Goal: Task Accomplishment & Management: Use online tool/utility

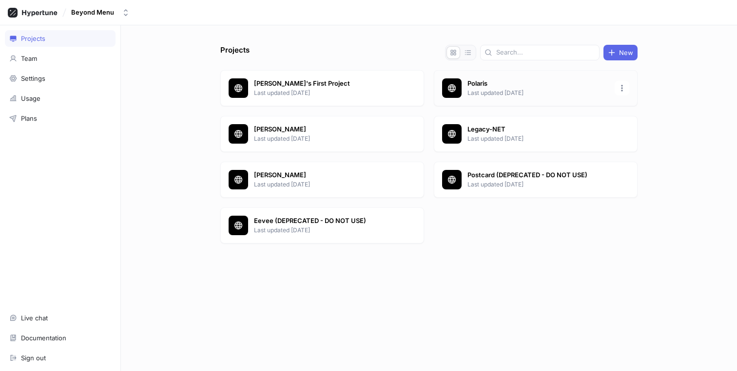
click at [502, 93] on p "Last updated [DATE]" at bounding box center [537, 93] width 141 height 9
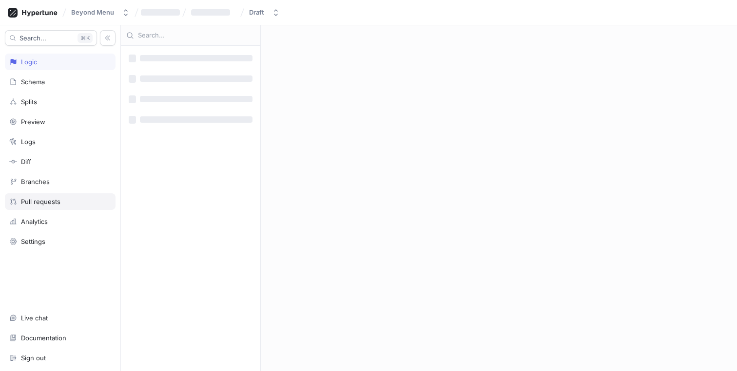
click at [46, 196] on div "Pull requests" at bounding box center [60, 202] width 111 height 17
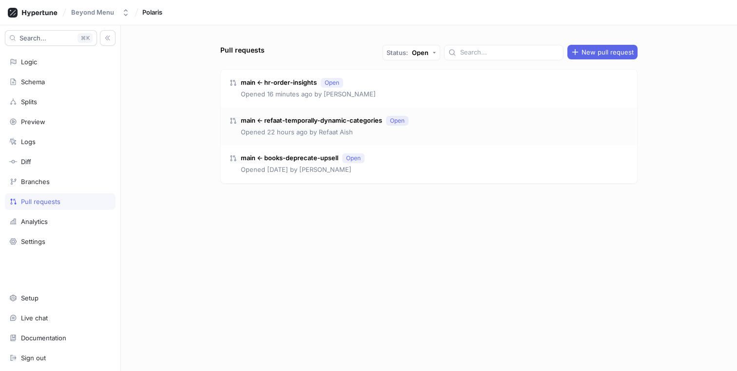
click at [465, 120] on div "main ← refaat-temporally-dynamic-categories Open Opened 22 hours ago by [PERSON…" at bounding box center [429, 127] width 416 height 38
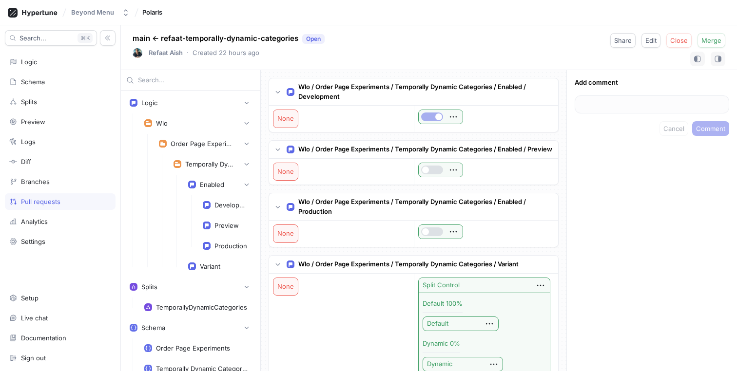
click at [25, 204] on div "Pull requests" at bounding box center [40, 202] width 39 height 8
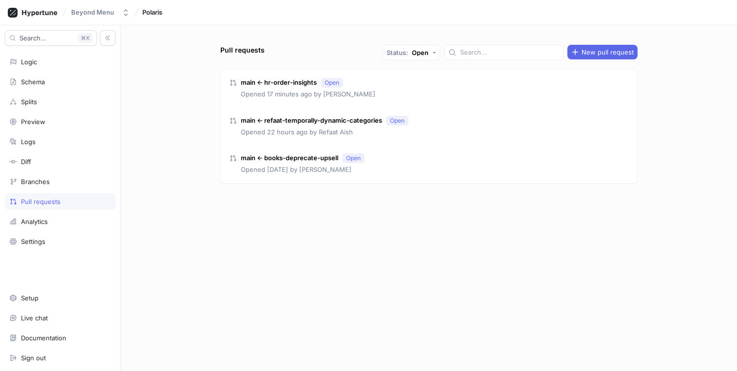
click at [50, 70] on div "Search... K Logic Schema Splits Preview Logs Diff Branches Pull requests Analyt…" at bounding box center [60, 198] width 121 height 346
click at [50, 67] on div "Logic" at bounding box center [60, 62] width 111 height 17
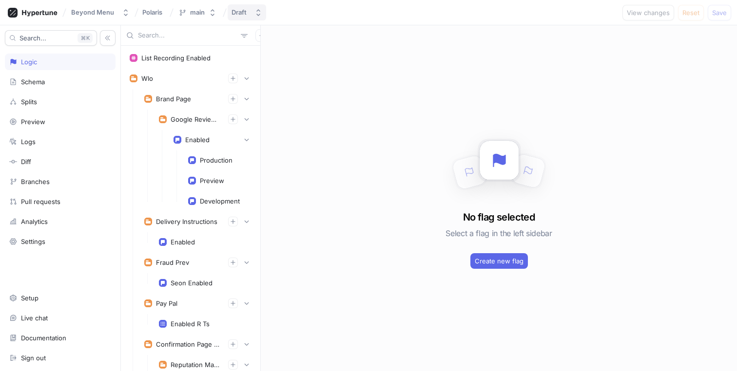
click at [248, 10] on div "Draft" at bounding box center [241, 12] width 19 height 8
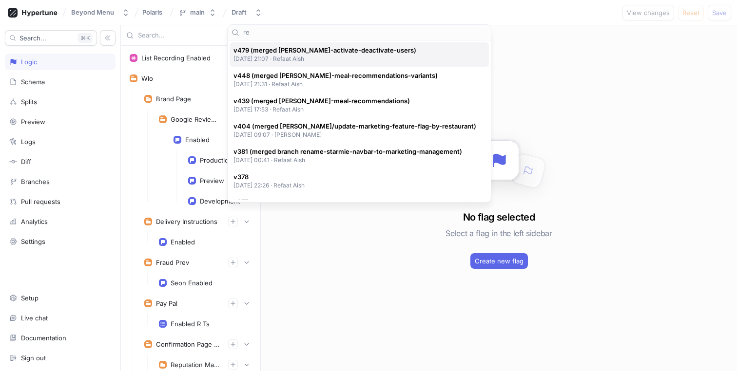
type input "r"
type input "refaat-"
type input "refaat"
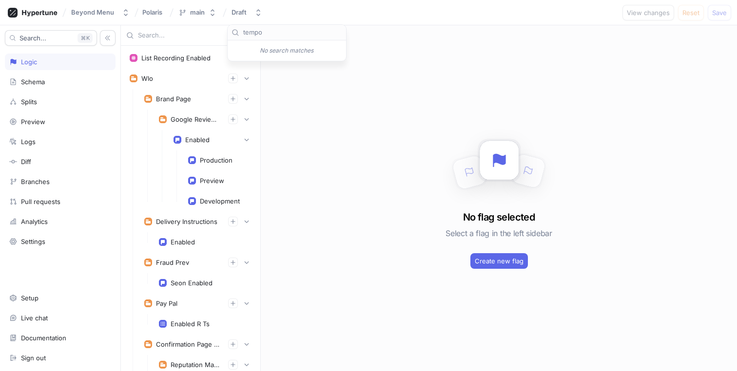
type input "tempor"
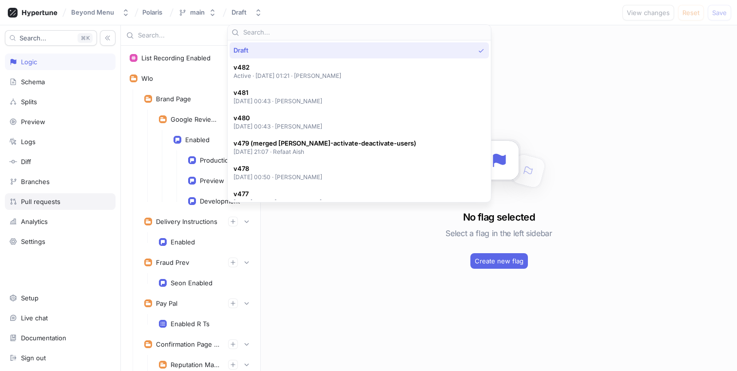
click at [48, 201] on div "Pull requests" at bounding box center [40, 202] width 39 height 8
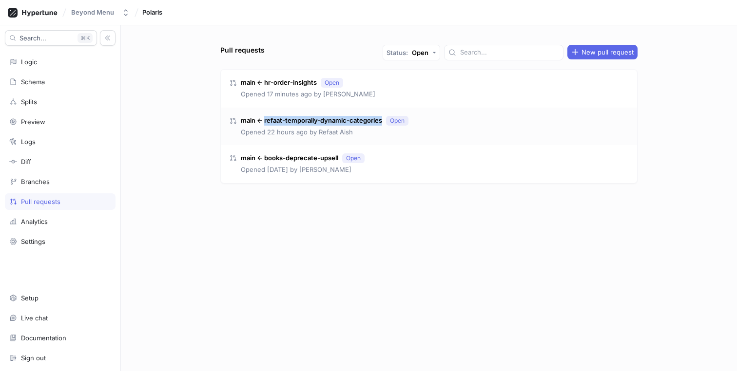
copy p "refaat-temporally-dynamic-categories"
drag, startPoint x: 381, startPoint y: 121, endPoint x: 266, endPoint y: 120, distance: 115.5
click at [266, 120] on p "main ← refaat-temporally-dynamic-categories" at bounding box center [311, 121] width 141 height 10
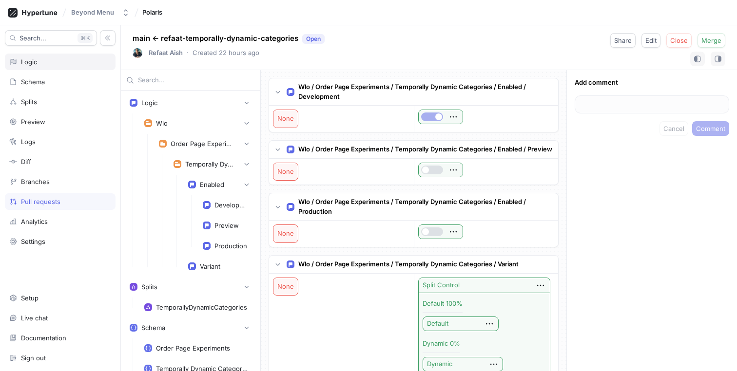
click at [42, 62] on div "Logic" at bounding box center [60, 62] width 102 height 8
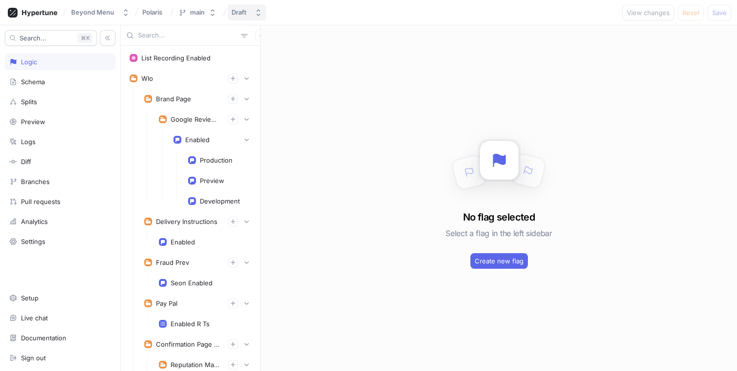
click at [254, 12] on icon "button" at bounding box center [258, 13] width 8 height 8
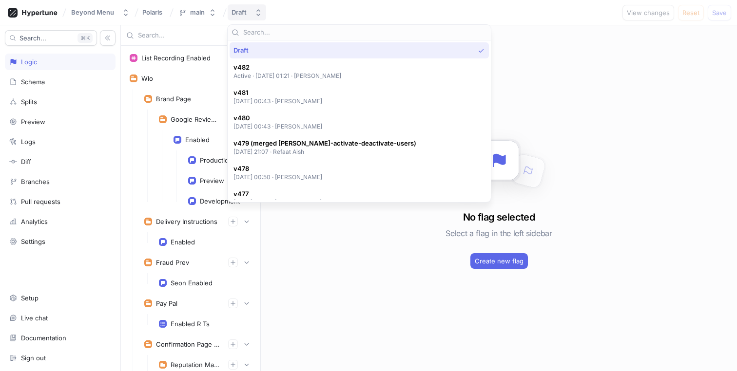
type input "refaat-temporally-dynamic-categories"
click at [199, 11] on div "main" at bounding box center [197, 12] width 15 height 8
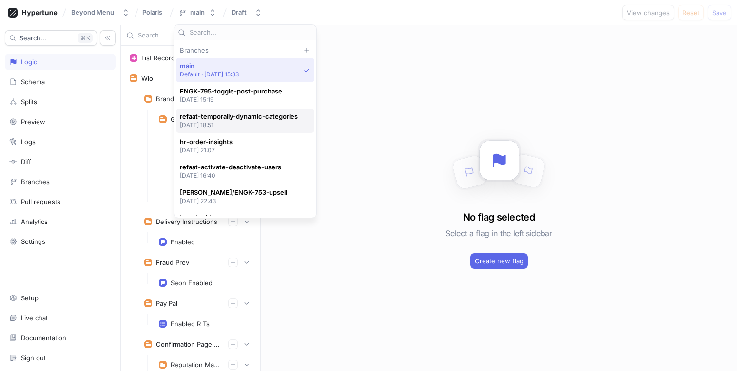
click at [237, 111] on div "refaat-temporally-dynamic-categories [DATE] 18:51" at bounding box center [245, 121] width 138 height 24
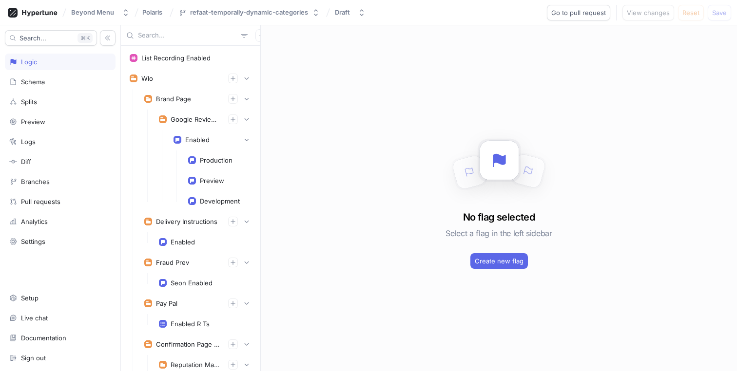
click at [192, 37] on input "text" at bounding box center [187, 36] width 99 height 10
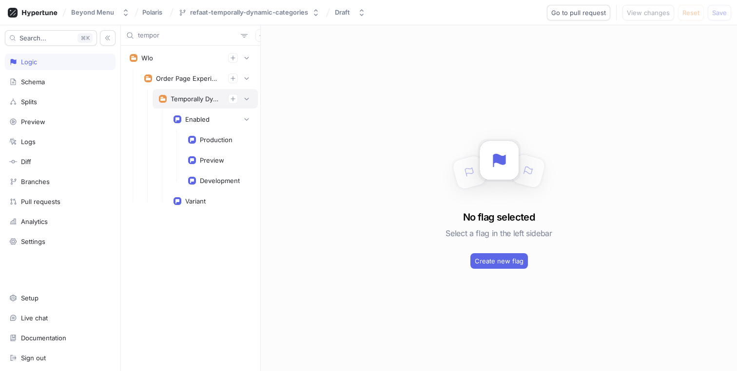
click at [198, 94] on div "Temporally Dynamic Categories" at bounding box center [205, 99] width 93 height 10
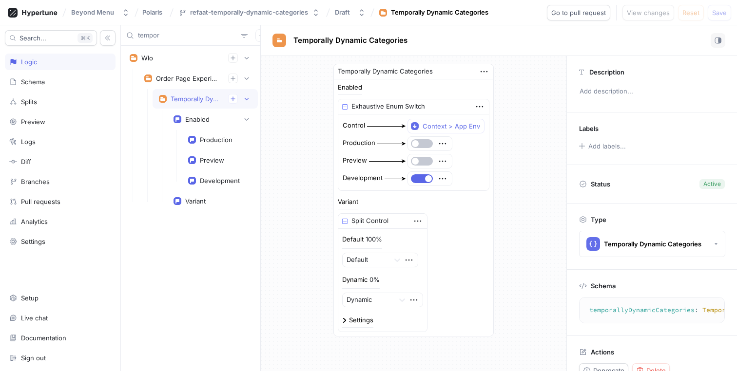
click at [176, 38] on input "tempor" at bounding box center [187, 36] width 99 height 10
type input "meal"
click at [197, 102] on div "Meal Recommendations" at bounding box center [196, 99] width 50 height 8
type textarea "mealRecommendations: MealRecommendations!"
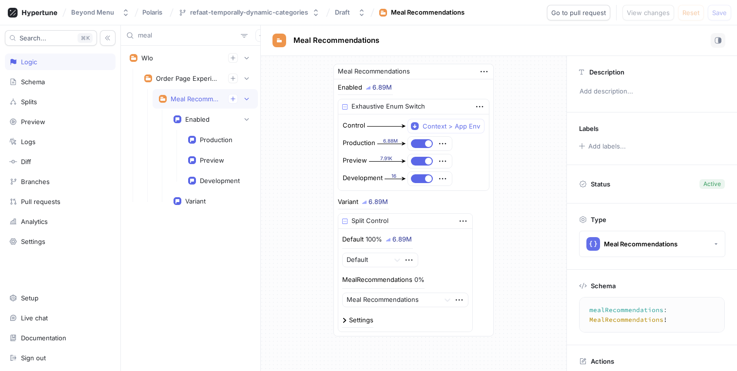
click at [168, 38] on input "meal" at bounding box center [187, 36] width 99 height 10
type input "tempor"
click at [192, 98] on div "Temporally Dynamic Categories" at bounding box center [196, 99] width 50 height 8
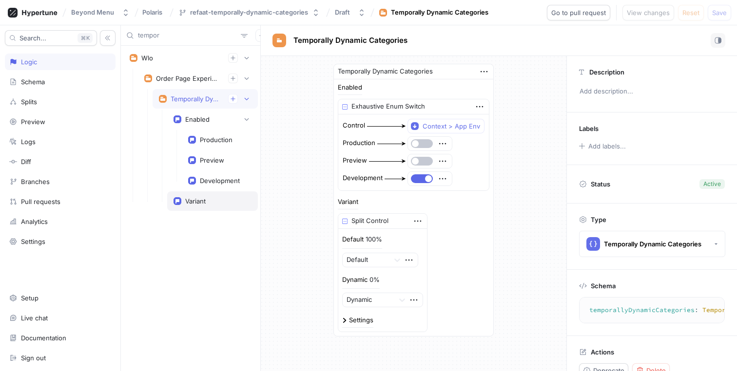
click at [214, 205] on div "Variant" at bounding box center [212, 201] width 91 height 19
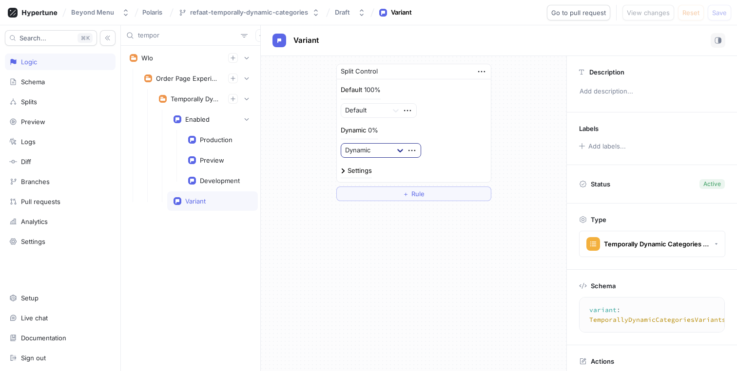
click at [401, 152] on icon at bounding box center [400, 150] width 6 height 3
click at [376, 185] on div "Dynamic" at bounding box center [381, 186] width 80 height 16
click at [387, 149] on div at bounding box center [367, 151] width 44 height 12
click at [295, 176] on div "Split Control Default 100% Default Dynamic 0% option Dynamic, selected. Default…" at bounding box center [414, 132] width 306 height 153
click at [195, 201] on div "Variant" at bounding box center [195, 201] width 20 height 8
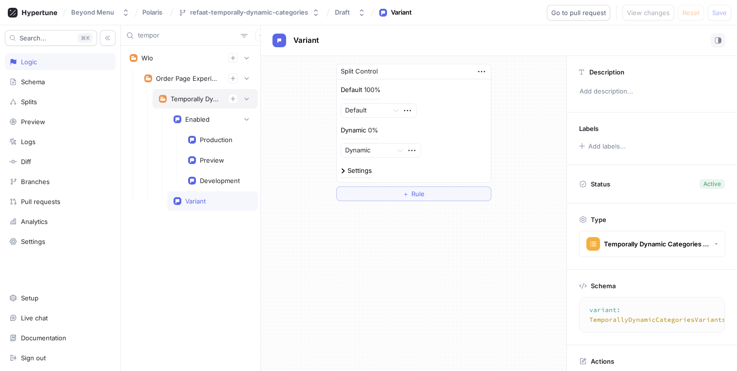
click at [168, 95] on div "Temporally Dynamic Categories" at bounding box center [205, 99] width 93 height 10
type textarea "temporallyDynamicCategories: TemporallyDynamicCategories!"
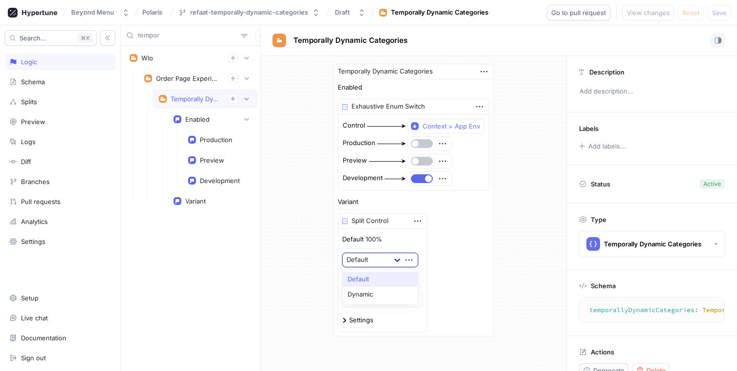
click at [394, 259] on icon at bounding box center [397, 260] width 10 height 10
click at [478, 246] on div "Variant Split Control Default 100% Default, 1 of 2. 2 results available. Use Up…" at bounding box center [414, 266] width 152 height 134
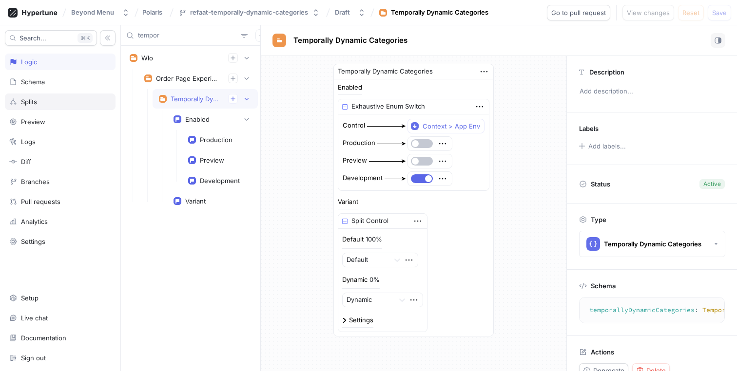
click at [65, 95] on div "Splits" at bounding box center [60, 102] width 111 height 17
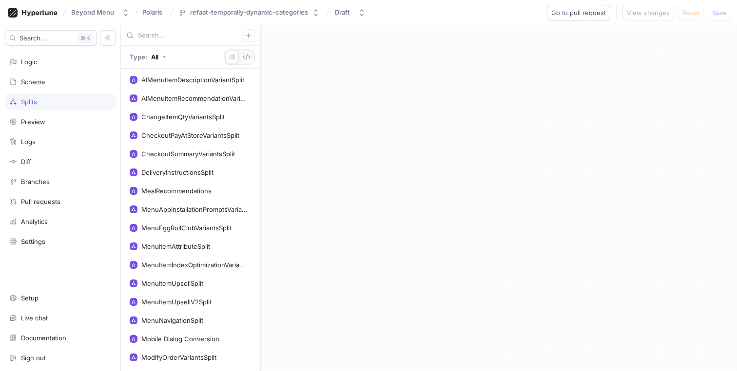
click at [184, 28] on div at bounding box center [190, 35] width 139 height 20
click at [176, 37] on input "text" at bounding box center [190, 36] width 104 height 10
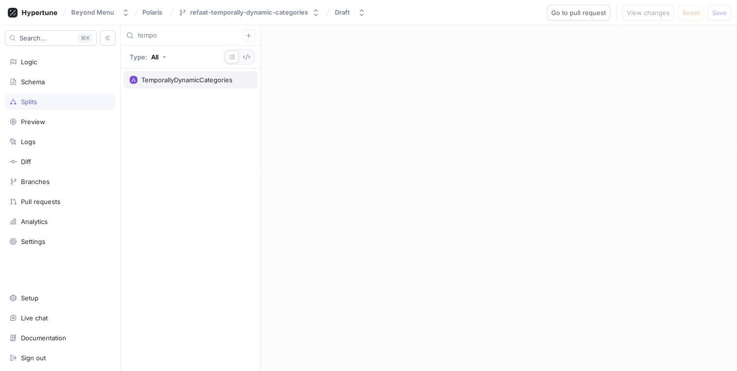
type input "tempo"
click at [198, 78] on div "TemporallyDynamicCategories" at bounding box center [186, 80] width 91 height 8
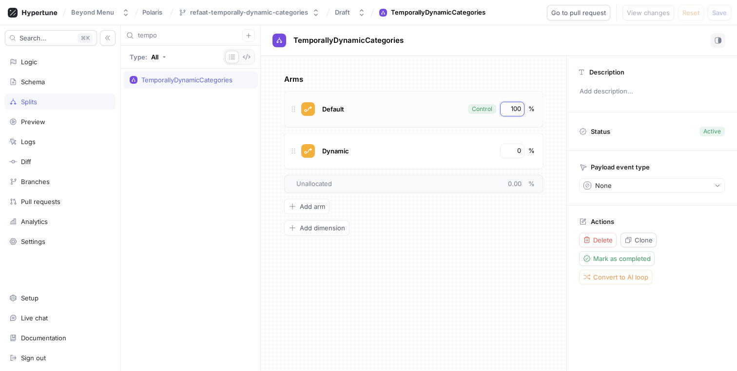
click at [516, 103] on div "100" at bounding box center [512, 109] width 24 height 15
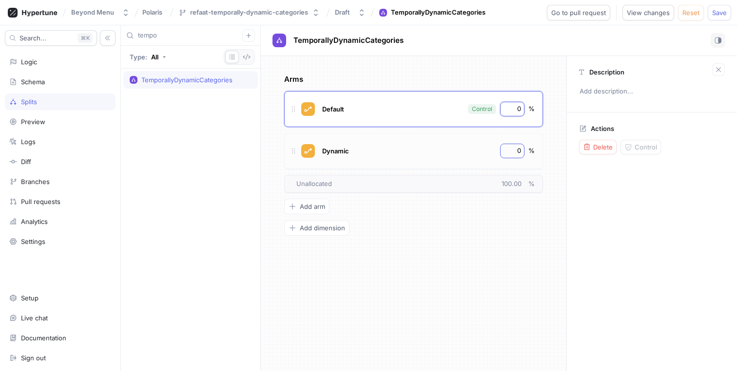
type input "0"
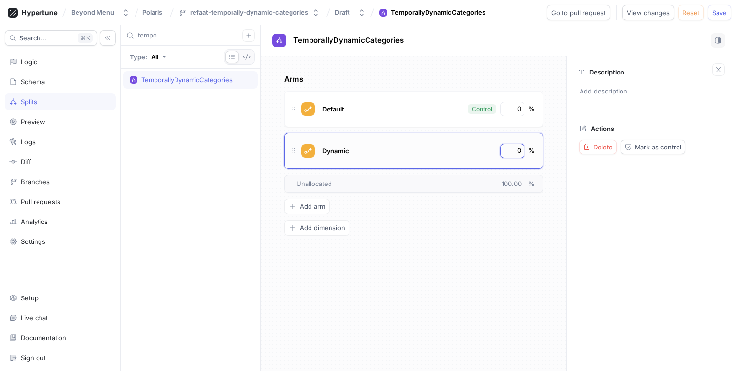
click at [515, 152] on input "0" at bounding box center [513, 151] width 17 height 10
type input "100"
click at [516, 12] on span "Logic error" at bounding box center [521, 13] width 33 height 6
type textarea "variant: TemporallyDynamicCategoriesVariants!"
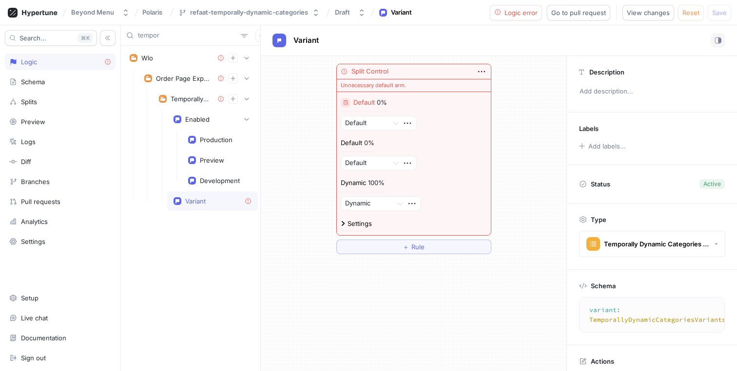
click at [343, 102] on icon "button" at bounding box center [346, 103] width 6 height 6
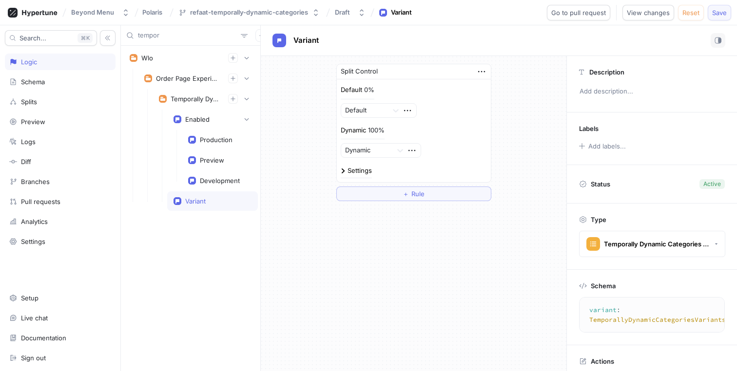
click at [720, 16] on span "Save" at bounding box center [719, 13] width 15 height 6
